Goal: Find contact information: Find contact information

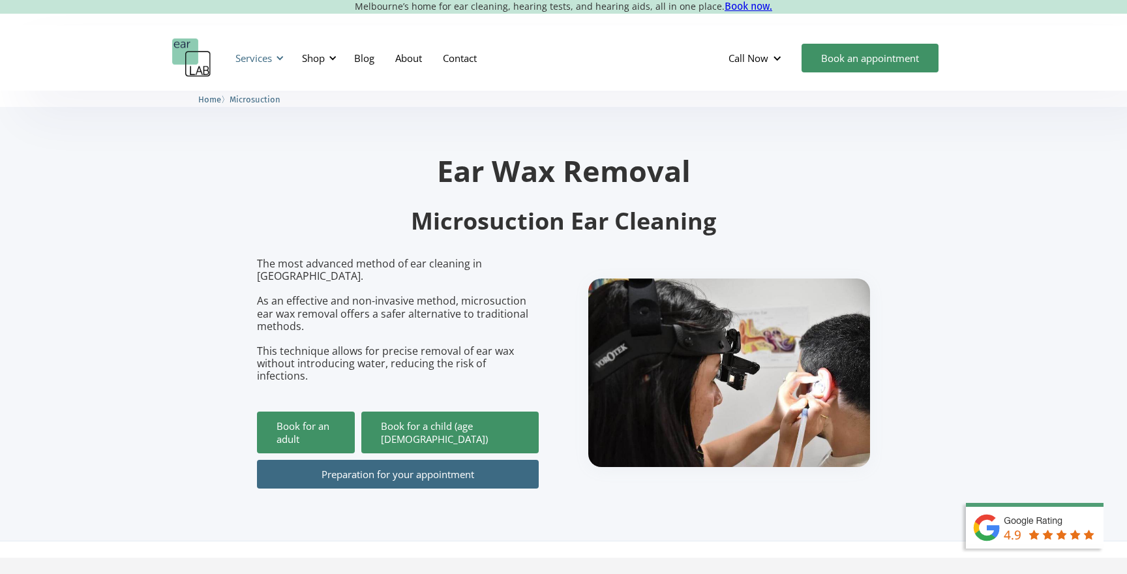
click at [279, 66] on div "Services" at bounding box center [258, 57] width 60 height 39
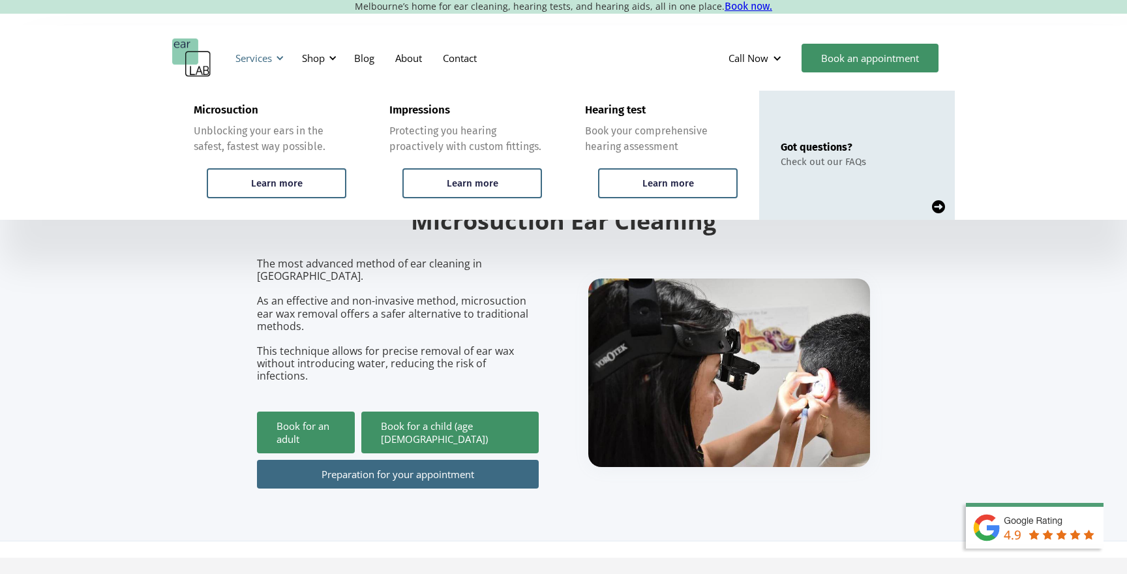
click at [279, 65] on div "Services" at bounding box center [258, 57] width 60 height 39
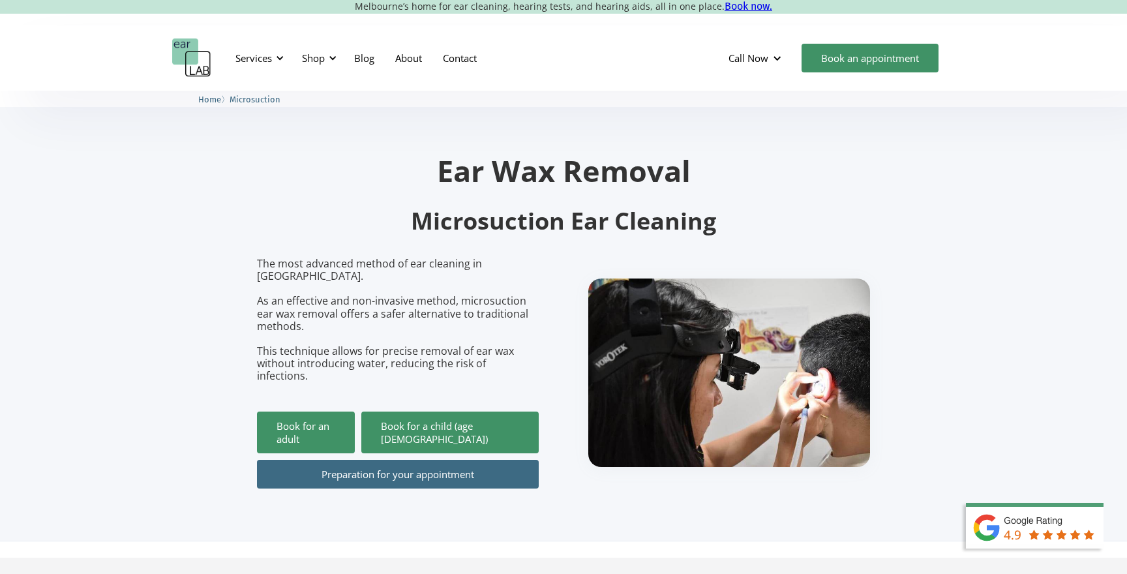
click at [446, 210] on h2 "Microsuction Ear Cleaning" at bounding box center [563, 221] width 613 height 31
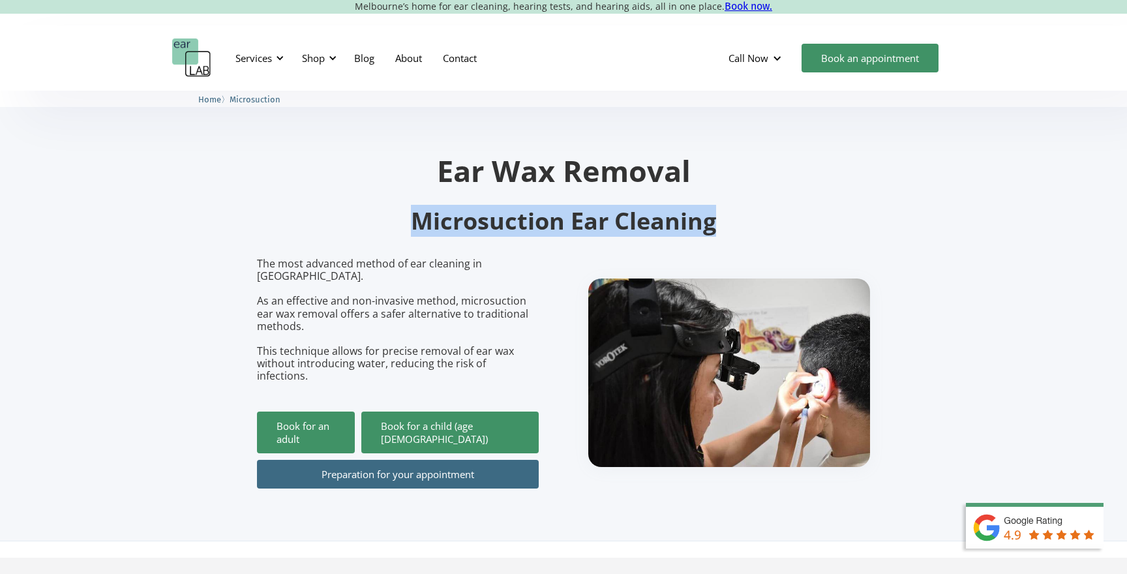
drag, startPoint x: 446, startPoint y: 210, endPoint x: 629, endPoint y: 205, distance: 183.4
click at [630, 206] on h2 "Microsuction Ear Cleaning" at bounding box center [563, 221] width 613 height 31
copy h2 "Microsuction Ear Cleaning"
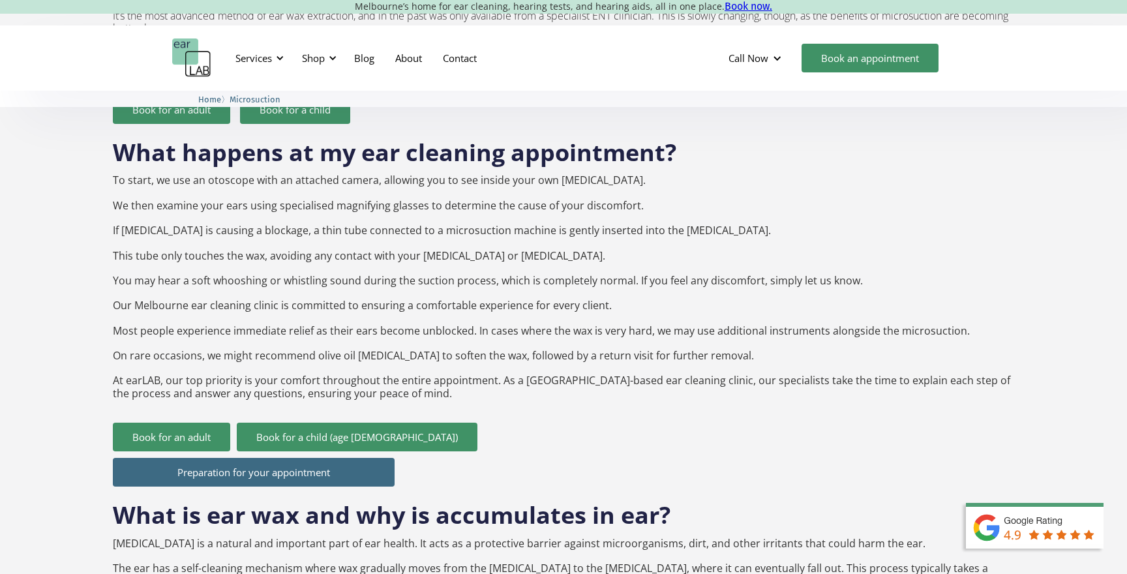
scroll to position [1194, 0]
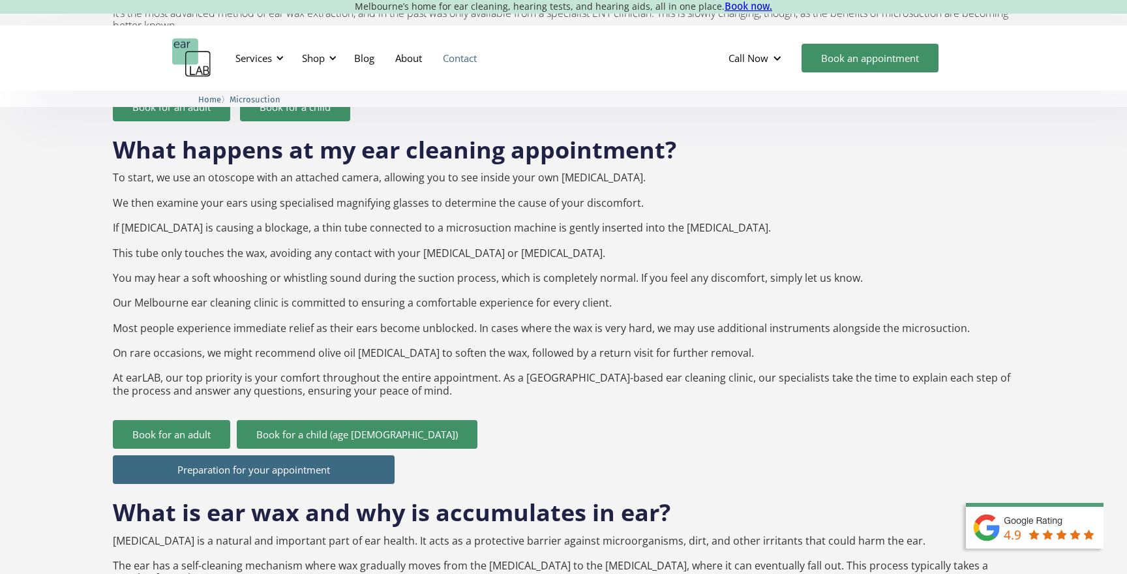
click at [458, 61] on link "Contact" at bounding box center [459, 58] width 55 height 38
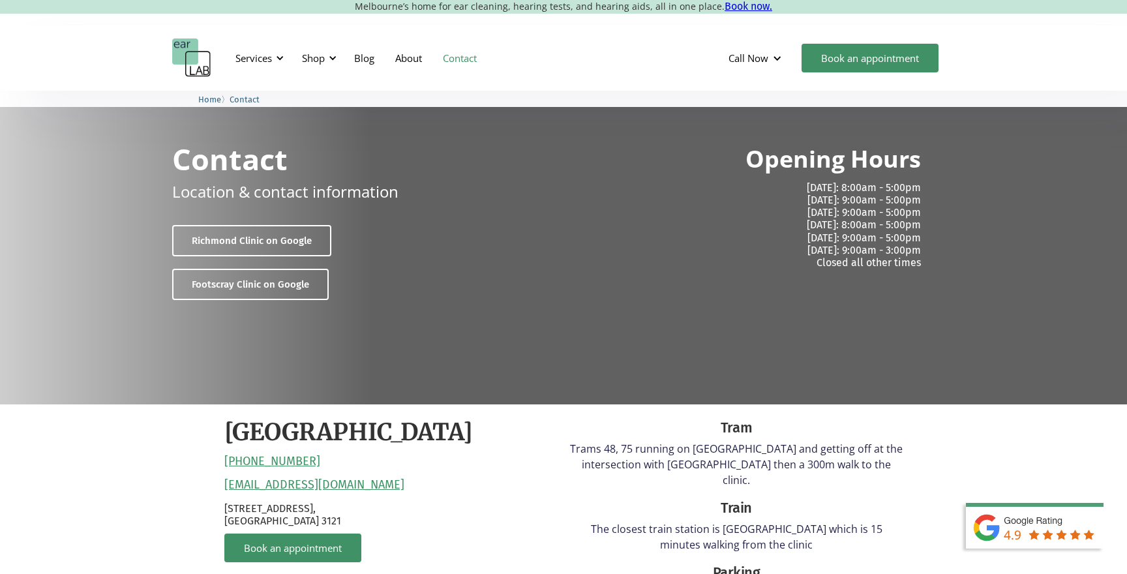
scroll to position [48, 0]
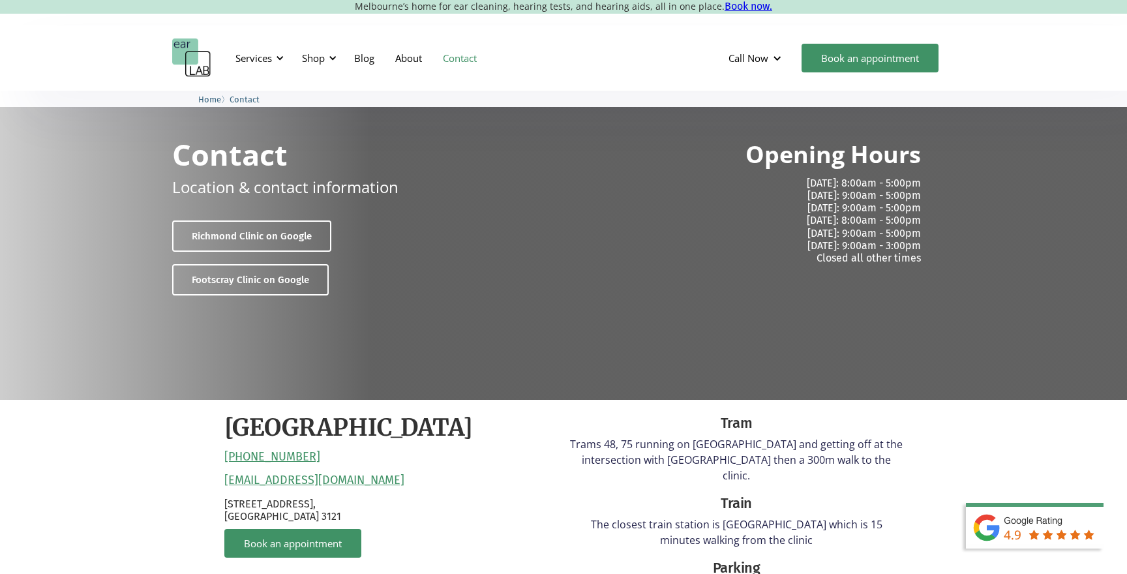
click at [229, 500] on p "132 Burnley Street, Richmond VIC 3121" at bounding box center [390, 510] width 333 height 25
drag, startPoint x: 229, startPoint y: 500, endPoint x: 319, endPoint y: 513, distance: 91.0
click at [319, 513] on p "132 Burnley Street, Richmond VIC 3121" at bounding box center [390, 510] width 333 height 25
copy p "132 Burnley Street, Richmond VIC 3121"
